Goal: Navigation & Orientation: Find specific page/section

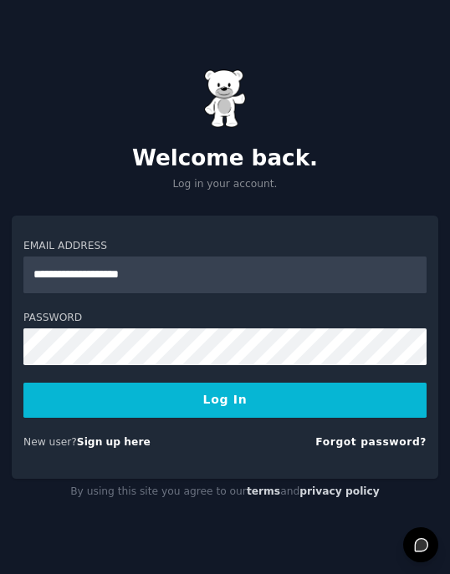
type input "**********"
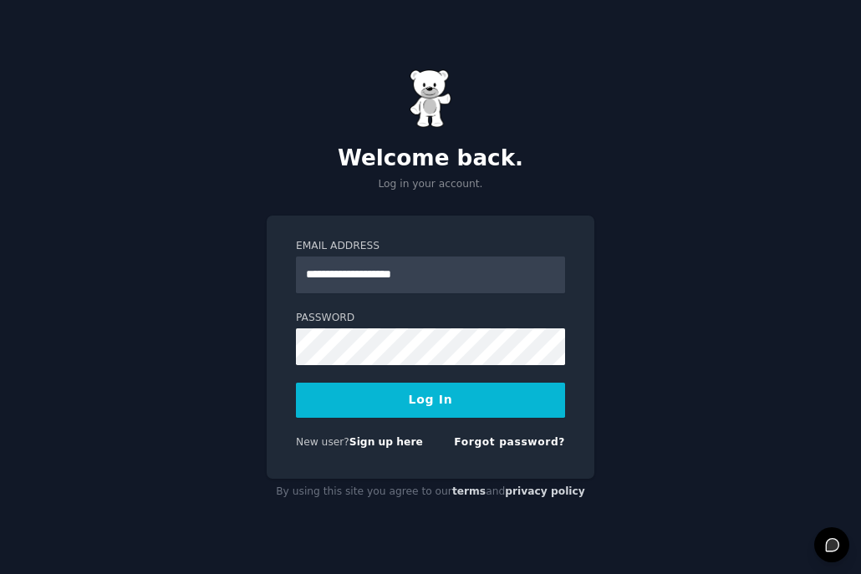
click at [358, 399] on button "Log In" at bounding box center [430, 400] width 269 height 35
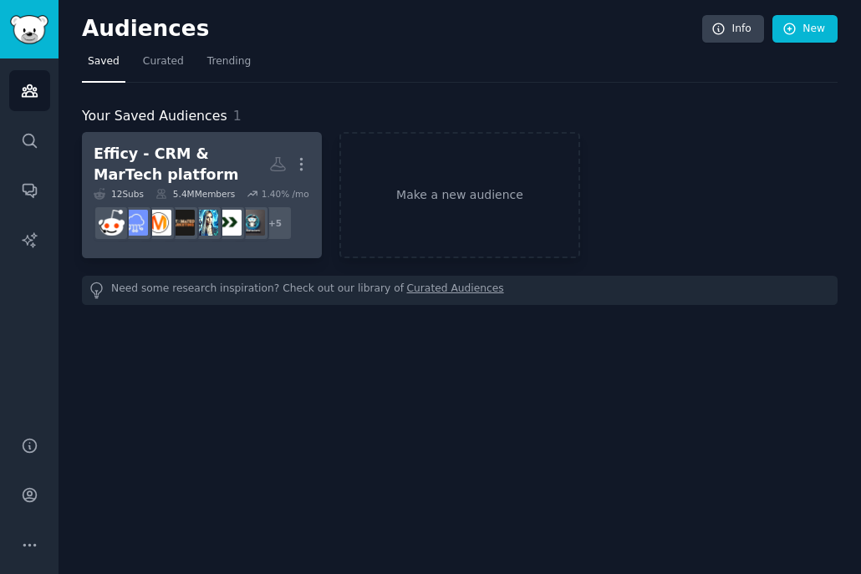
click at [226, 150] on div "Efficy - CRM & MarTech platform" at bounding box center [182, 164] width 176 height 41
